Goal: Task Accomplishment & Management: Manage account settings

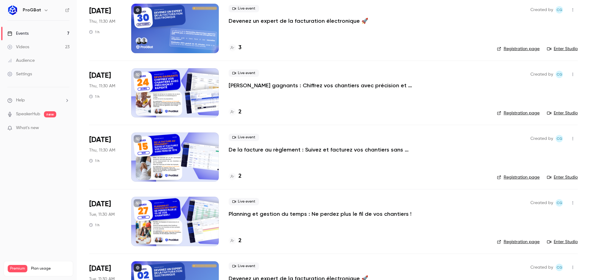
scroll to position [123, 0]
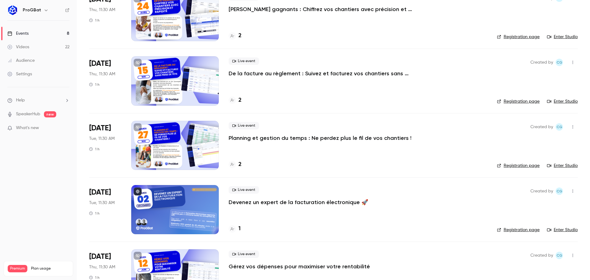
scroll to position [284, 0]
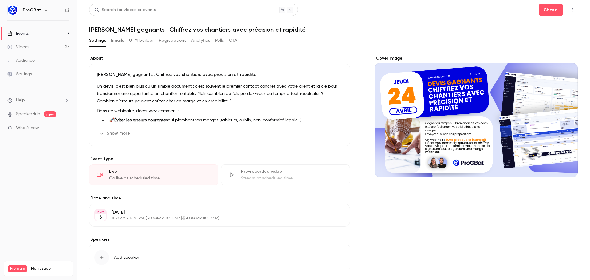
click at [431, 100] on div "Cover image" at bounding box center [476, 116] width 203 height 122
click at [0, 0] on input "Cover image" at bounding box center [0, 0] width 0 height 0
drag, startPoint x: 451, startPoint y: 117, endPoint x: 449, endPoint y: 217, distance: 99.6
click at [449, 217] on div "Cover image" at bounding box center [476, 172] width 203 height 235
click at [463, 134] on div "Cover image" at bounding box center [476, 116] width 203 height 122
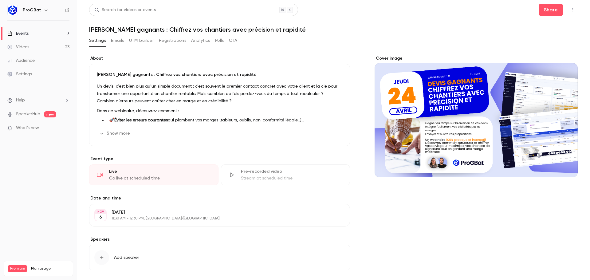
click at [0, 0] on input "Cover image" at bounding box center [0, 0] width 0 height 0
click at [154, 101] on p "Un devis, c’est bien plus qu’un simple document : c’est souvent le premier cont…" at bounding box center [220, 94] width 246 height 22
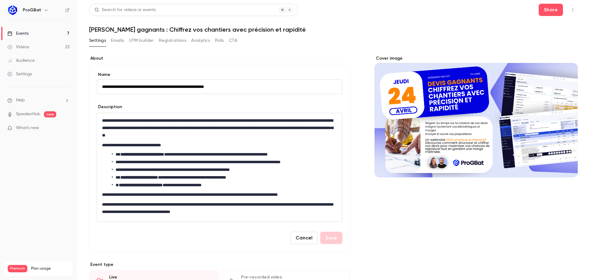
click at [40, 29] on link "Events 7" at bounding box center [38, 34] width 77 height 14
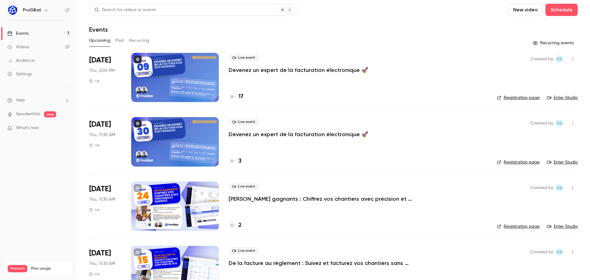
click at [35, 13] on div "ProGBat" at bounding box center [41, 9] width 37 height 7
click at [37, 6] on div "ProGBat" at bounding box center [41, 9] width 37 height 7
click at [44, 9] on icon "button" at bounding box center [46, 10] width 5 height 5
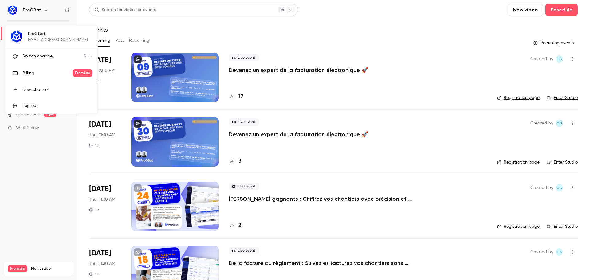
click at [57, 57] on div "Switch channel 3" at bounding box center [53, 56] width 63 height 6
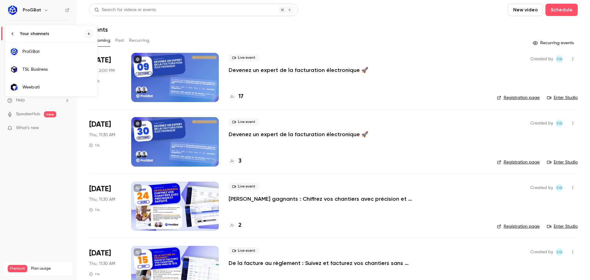
click at [50, 72] on div "TSL Business" at bounding box center [57, 69] width 70 height 6
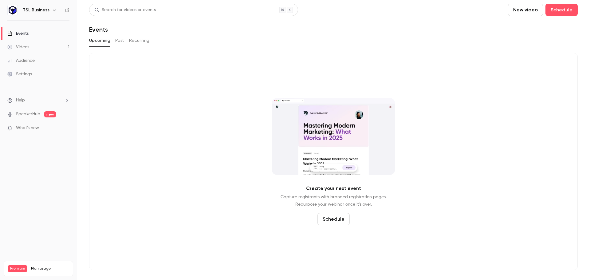
click at [52, 9] on icon "button" at bounding box center [54, 10] width 5 height 5
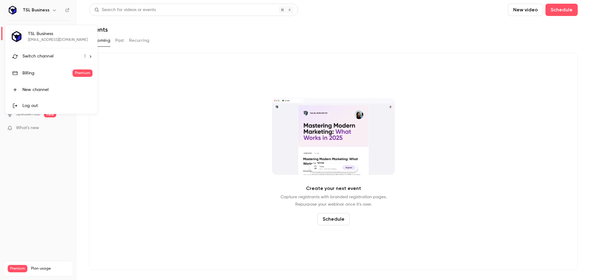
click at [82, 58] on div "Switch channel 3" at bounding box center [53, 56] width 63 height 6
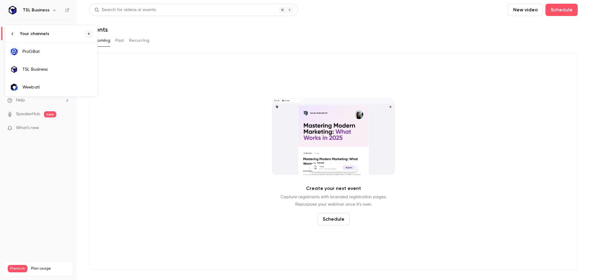
click at [54, 86] on div "Weebati" at bounding box center [57, 87] width 70 height 6
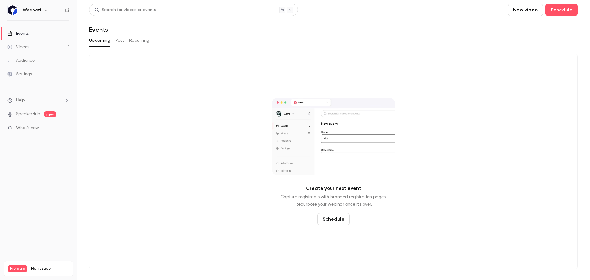
click at [46, 9] on icon "button" at bounding box center [45, 10] width 5 height 5
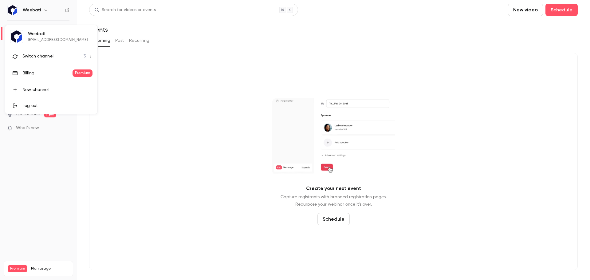
click at [60, 57] on div "Switch channel 3" at bounding box center [53, 56] width 63 height 6
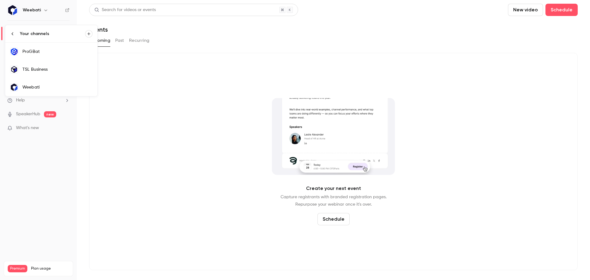
click at [51, 52] on div "ProGBat" at bounding box center [57, 52] width 70 height 6
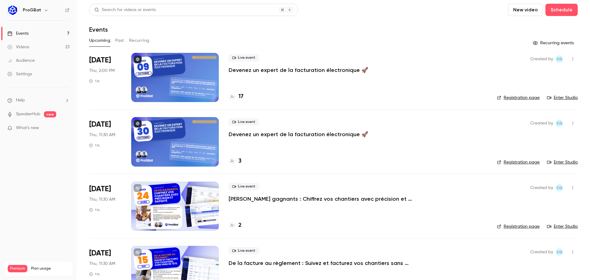
click at [120, 41] on button "Past" at bounding box center [119, 41] width 9 height 10
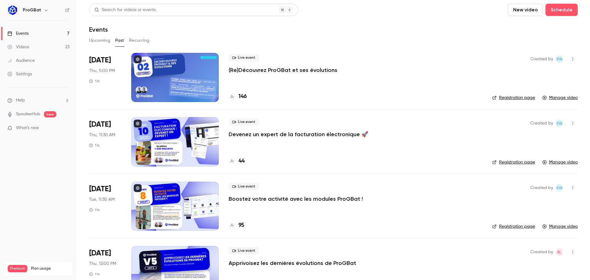
click at [98, 42] on button "Upcoming" at bounding box center [99, 41] width 21 height 10
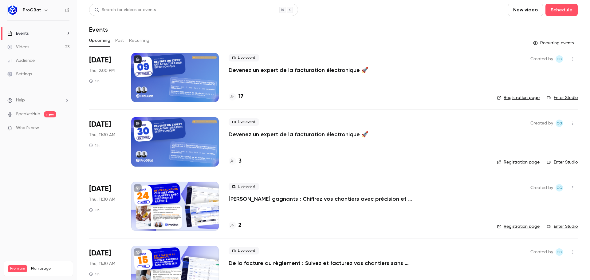
click at [120, 43] on button "Past" at bounding box center [119, 41] width 9 height 10
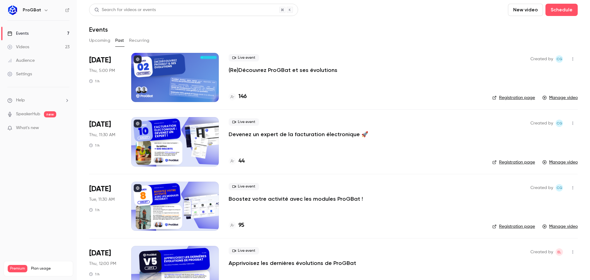
click at [41, 44] on link "Videos 23" at bounding box center [38, 47] width 77 height 14
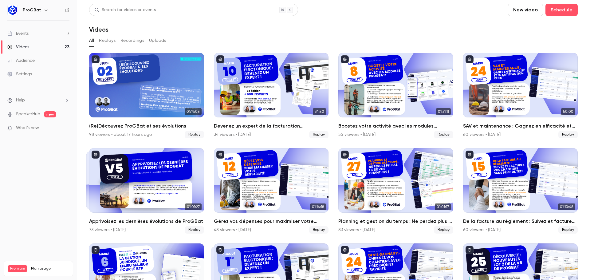
click at [34, 33] on link "Events 7" at bounding box center [38, 34] width 77 height 14
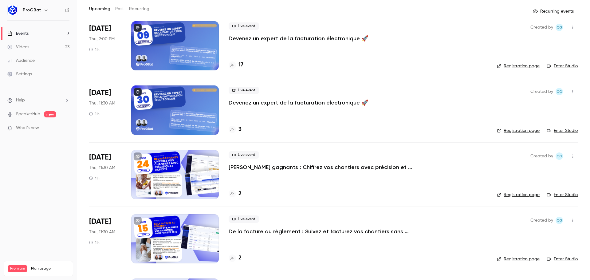
scroll to position [61, 0]
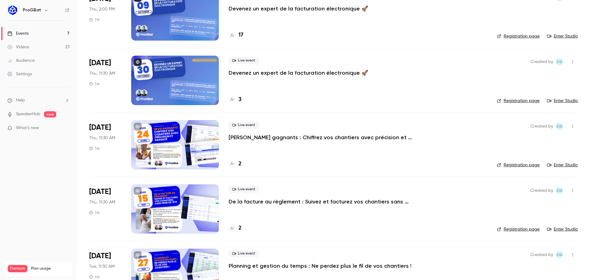
click at [195, 130] on div at bounding box center [175, 144] width 88 height 49
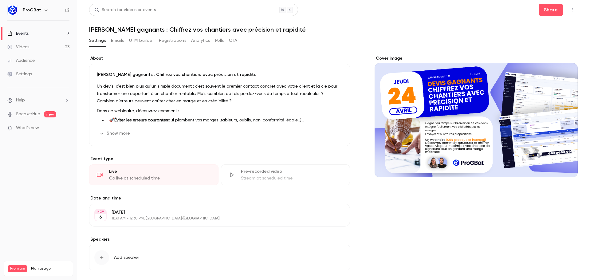
click at [50, 31] on link "Events 7" at bounding box center [38, 34] width 77 height 14
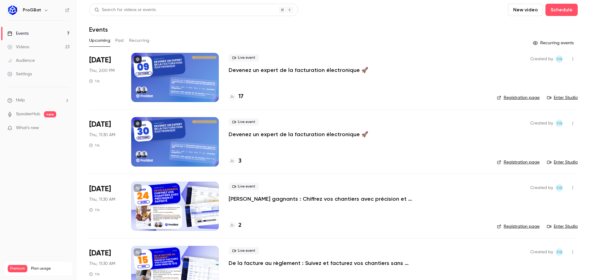
click at [157, 76] on div at bounding box center [175, 77] width 88 height 49
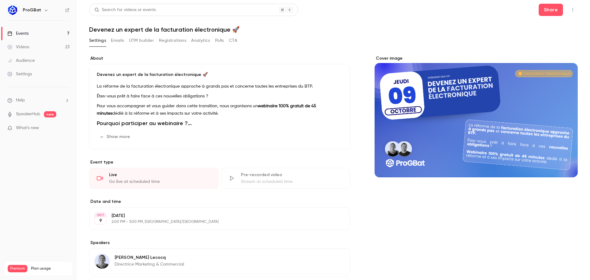
click at [53, 33] on link "Events 7" at bounding box center [38, 34] width 77 height 14
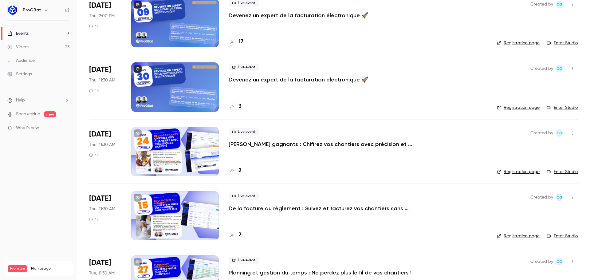
scroll to position [154, 0]
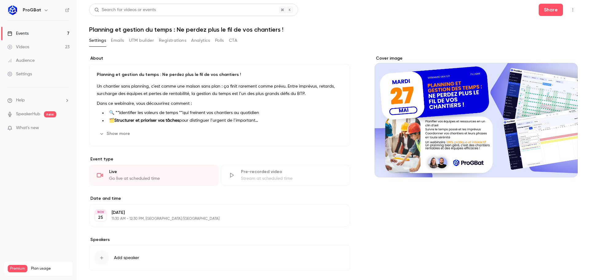
click at [5, 76] on link "Settings" at bounding box center [38, 74] width 77 height 14
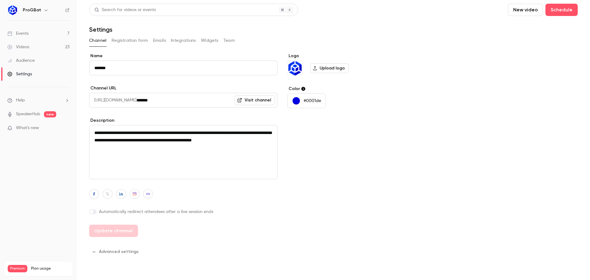
click at [37, 34] on link "Events 7" at bounding box center [38, 34] width 77 height 14
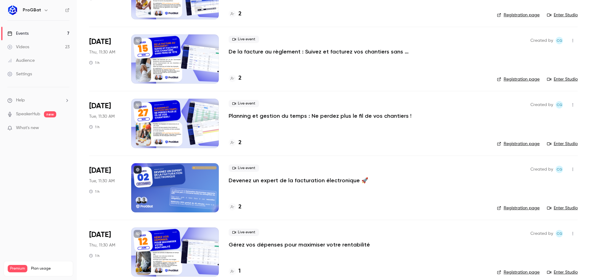
scroll to position [215, 0]
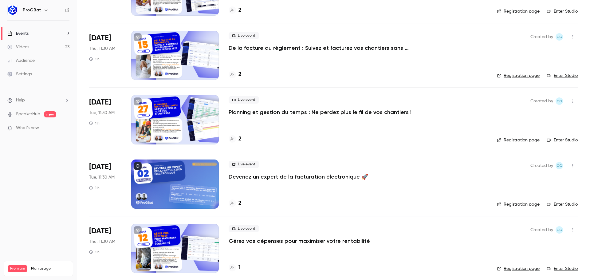
click at [332, 114] on p "Planning et gestion du temps : Ne perdez plus le fil de vos chantiers !" at bounding box center [320, 111] width 183 height 7
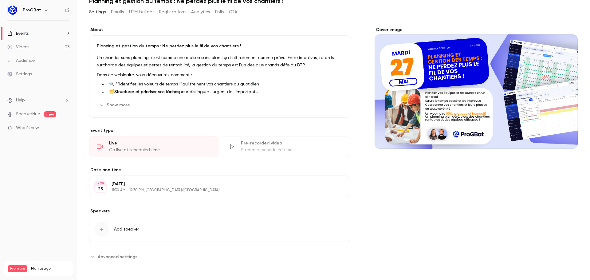
scroll to position [14, 0]
